Goal: Information Seeking & Learning: Learn about a topic

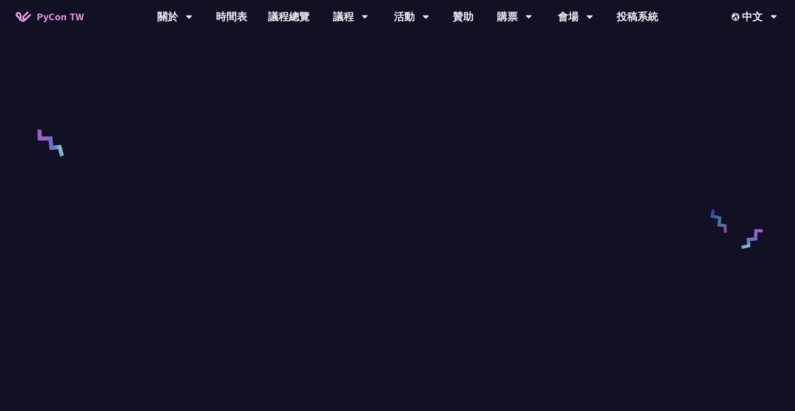
scroll to position [378, 0]
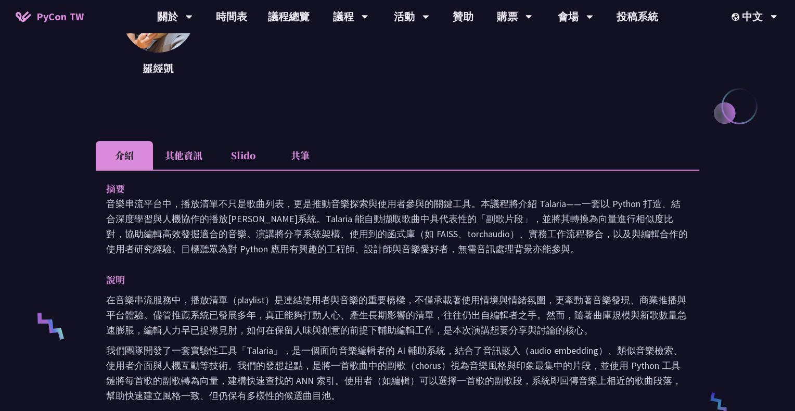
scroll to position [172, 0]
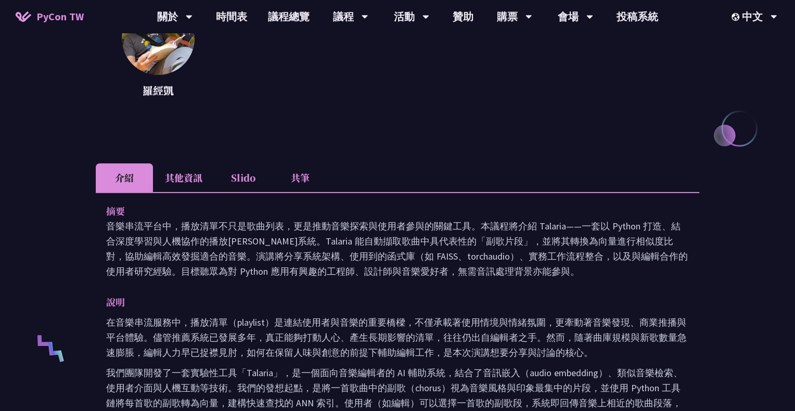
click at [251, 182] on li "Slido" at bounding box center [242, 177] width 57 height 29
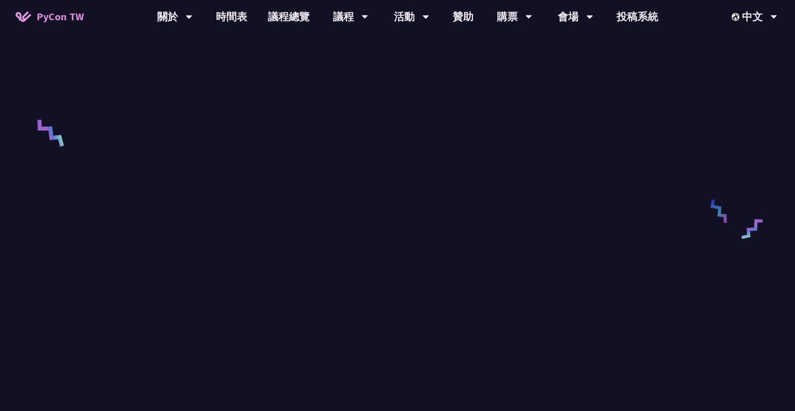
scroll to position [376, 0]
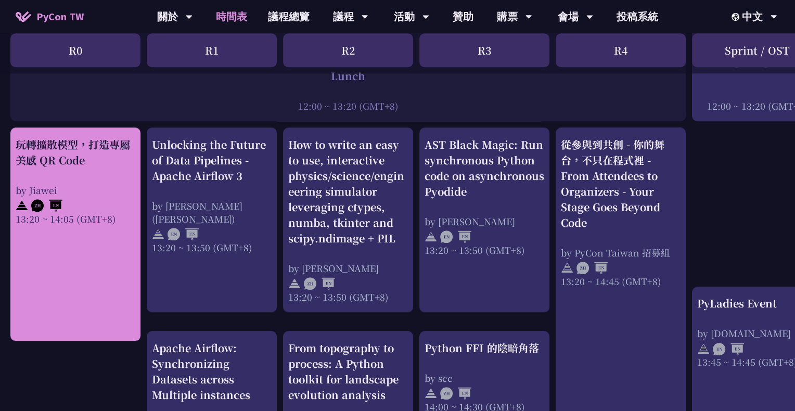
scroll to position [835, 0]
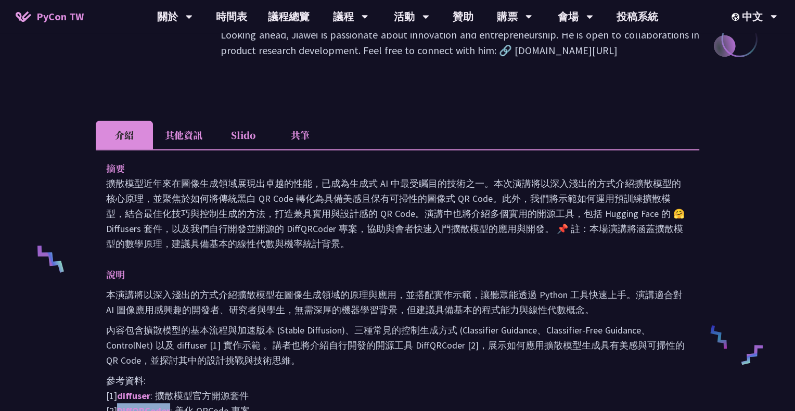
scroll to position [210, 0]
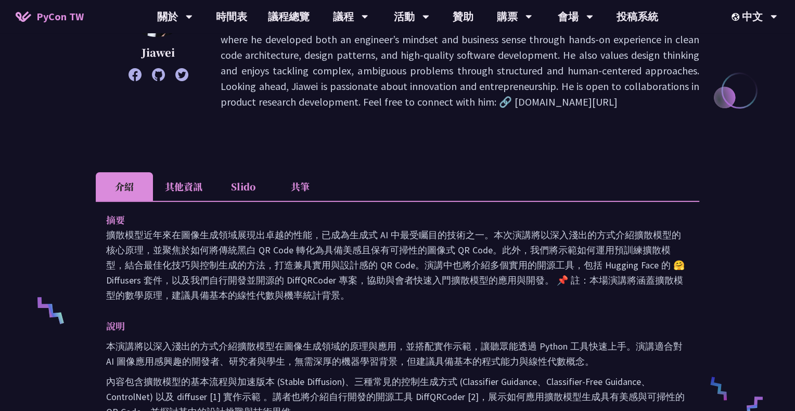
click at [246, 180] on li "Slido" at bounding box center [242, 186] width 57 height 29
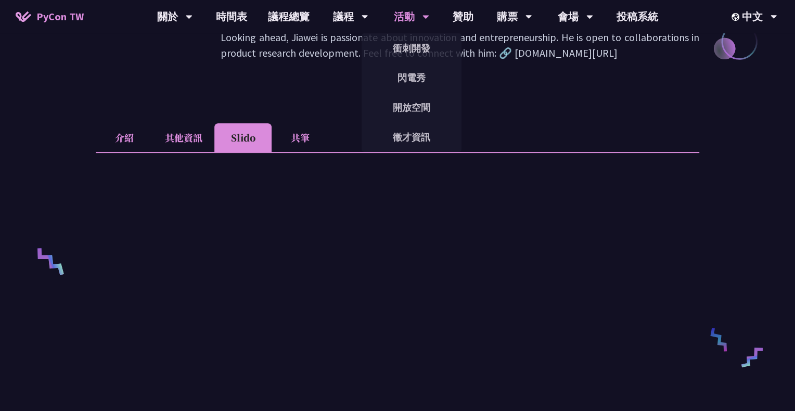
scroll to position [361, 0]
